Goal: Task Accomplishment & Management: Manage account settings

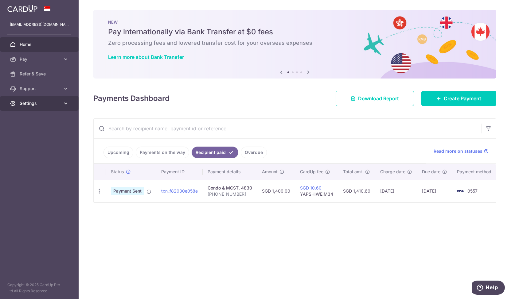
click at [41, 106] on span "Settings" at bounding box center [40, 103] width 41 height 6
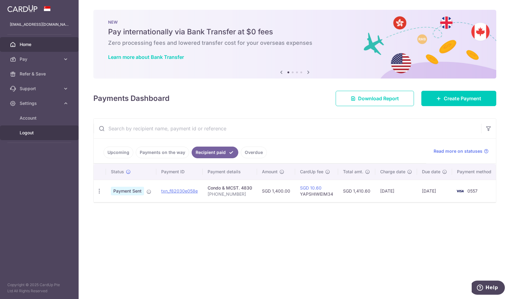
click at [36, 132] on span "Logout" at bounding box center [40, 133] width 41 height 6
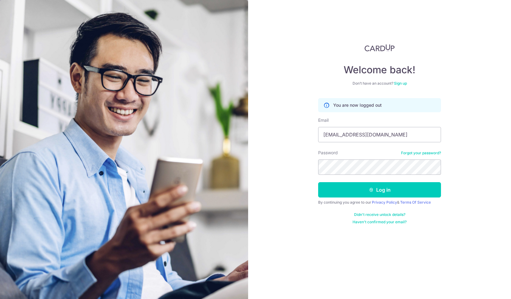
click at [339, 134] on input "luannegrace@gmail.com" at bounding box center [379, 134] width 123 height 15
type input "[EMAIL_ADDRESS][DOMAIN_NAME]"
click at [379, 191] on button "Log in" at bounding box center [379, 189] width 123 height 15
